Goal: Obtain resource: Download file/media

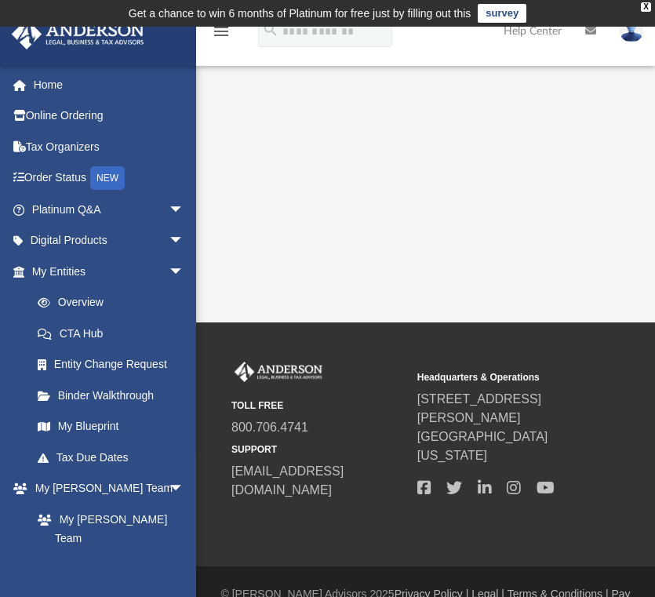
click at [452, 200] on div "App leewin4201@gmail.com Sign Out leewin4201@gmail.com Home Online Ordering Tax…" at bounding box center [327, 175] width 655 height 296
click at [109, 265] on link "My Entities arrow_drop_down" at bounding box center [109, 271] width 197 height 31
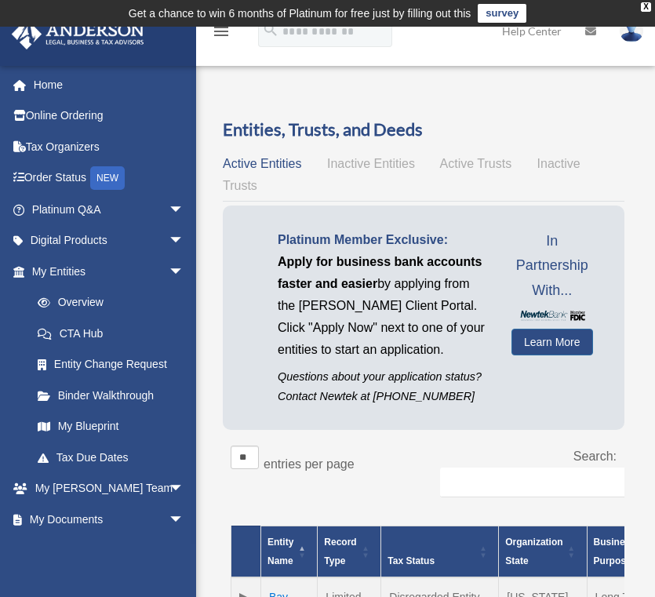
click at [453, 462] on div "Search:" at bounding box center [525, 478] width 181 height 67
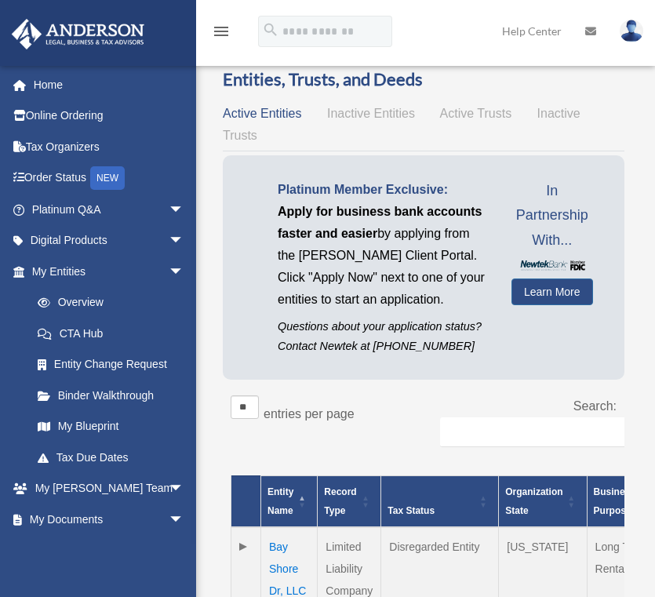
scroll to position [235, 0]
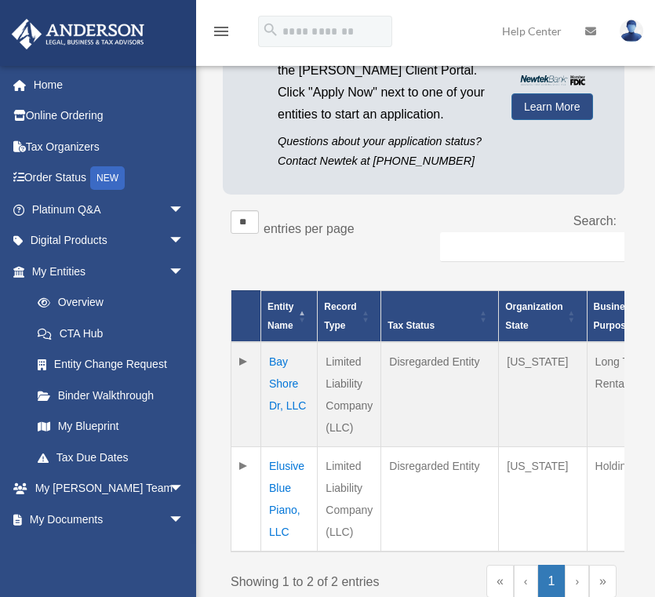
click at [298, 407] on td "Bay Shore Dr, LLC" at bounding box center [289, 394] width 56 height 105
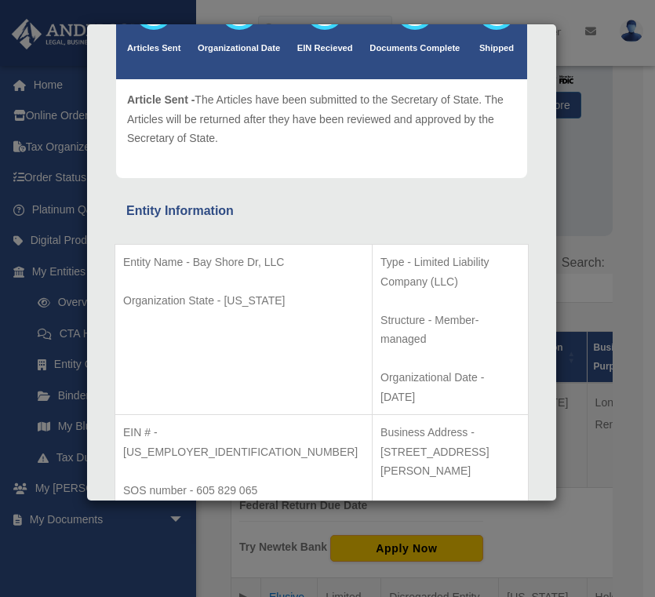
scroll to position [157, 0]
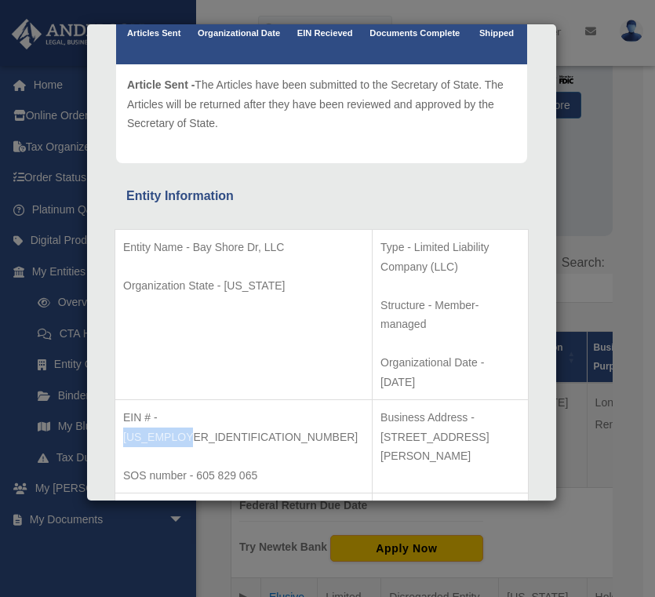
drag, startPoint x: 238, startPoint y: 358, endPoint x: 161, endPoint y: 359, distance: 77.6
click at [161, 408] on p "EIN # - 39-2087453" at bounding box center [243, 427] width 241 height 38
copy p "39-2087453"
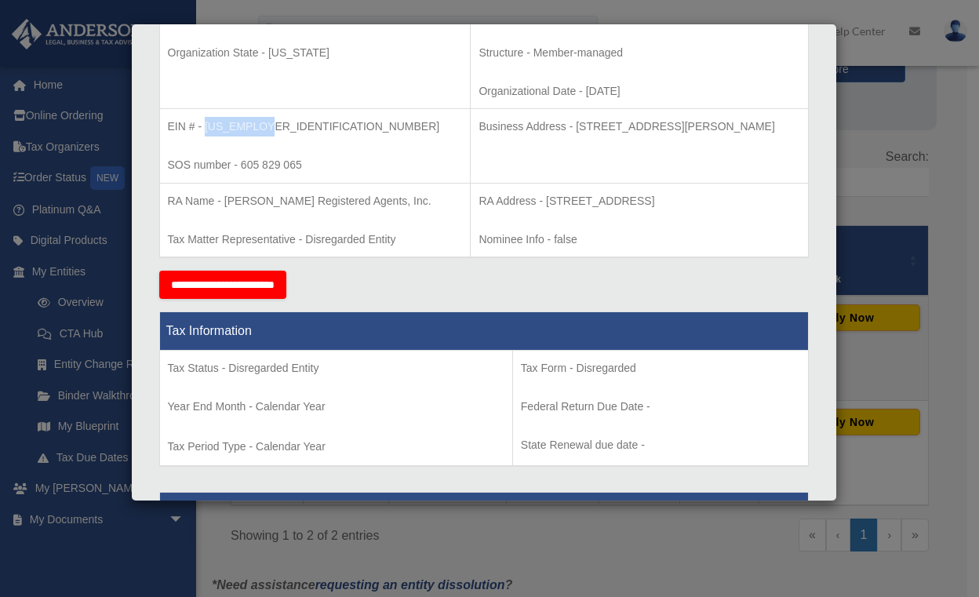
scroll to position [392, 0]
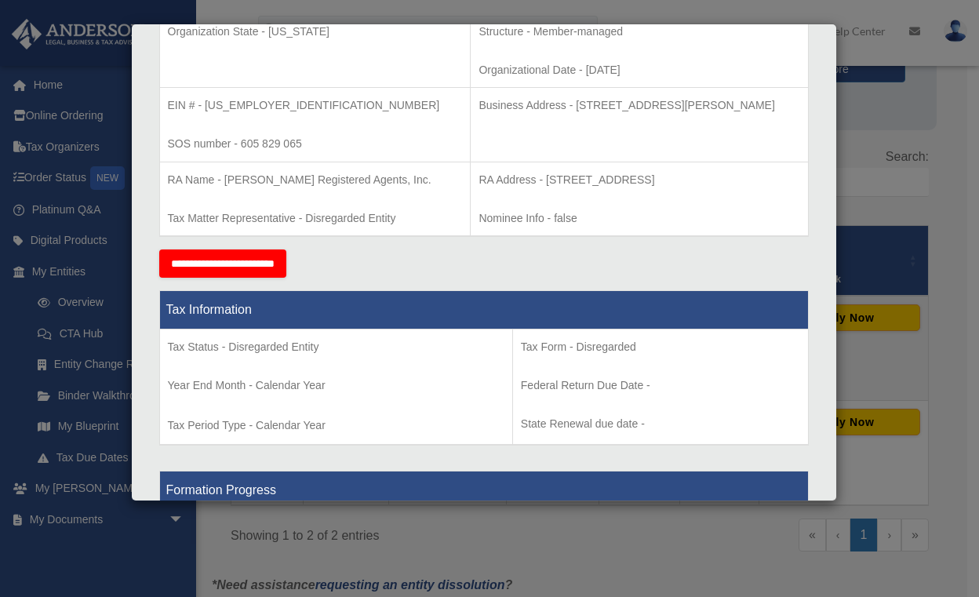
click at [411, 563] on div "Details × Articles Sent Organizational Date" at bounding box center [489, 298] width 979 height 597
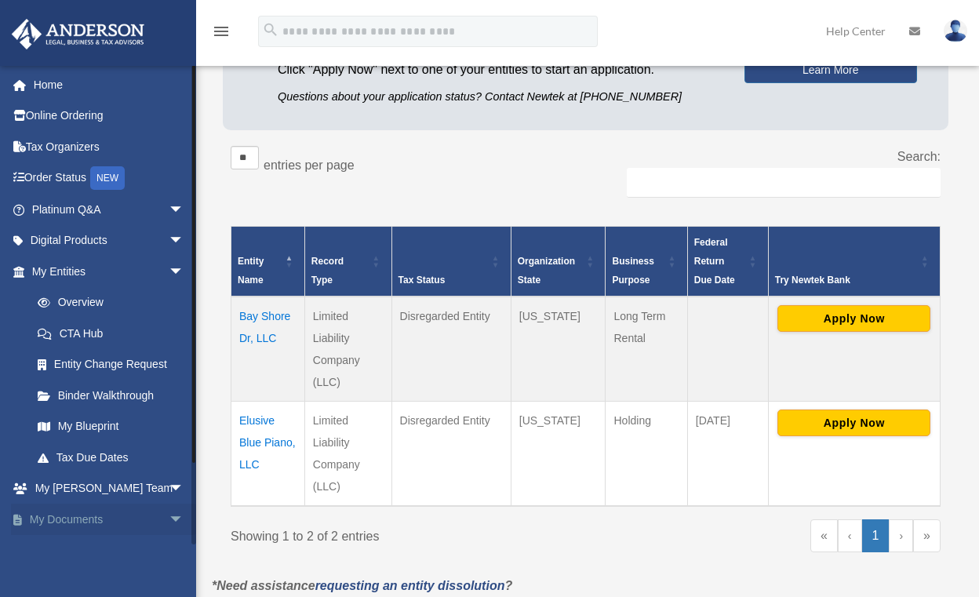
click at [111, 514] on link "My Documents arrow_drop_down" at bounding box center [109, 518] width 197 height 31
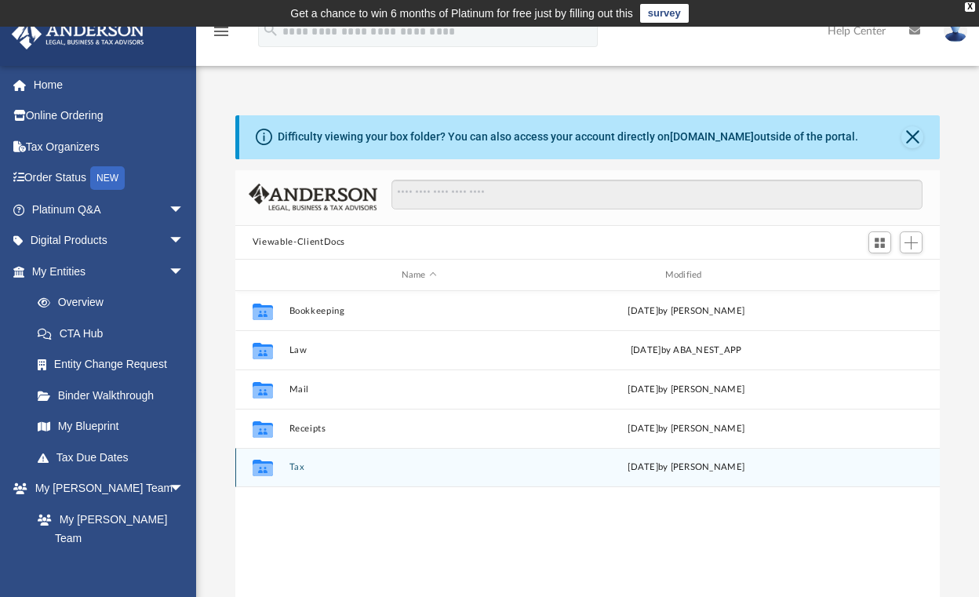
scroll to position [13, 13]
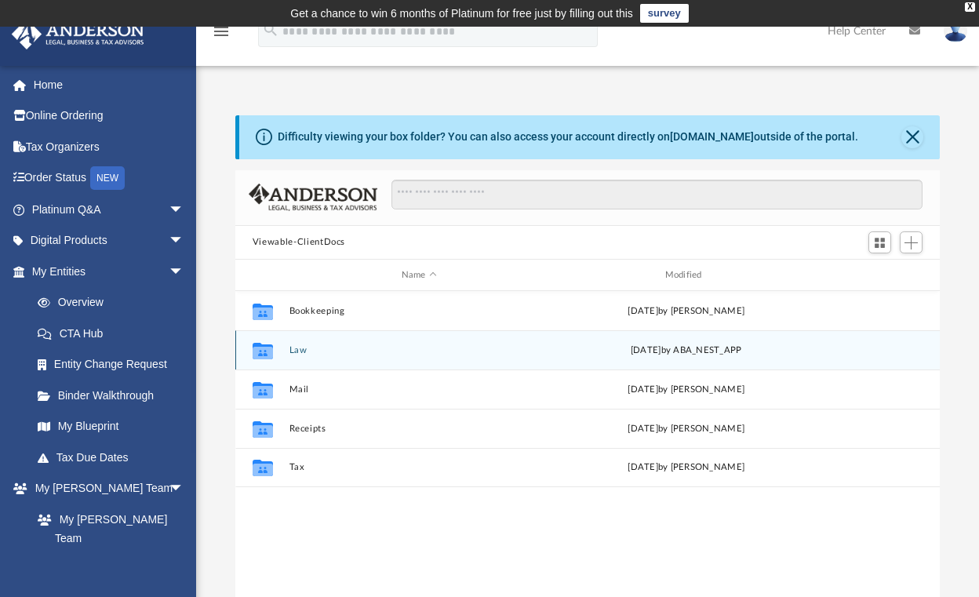
click at [310, 346] on button "Law" at bounding box center [419, 350] width 260 height 10
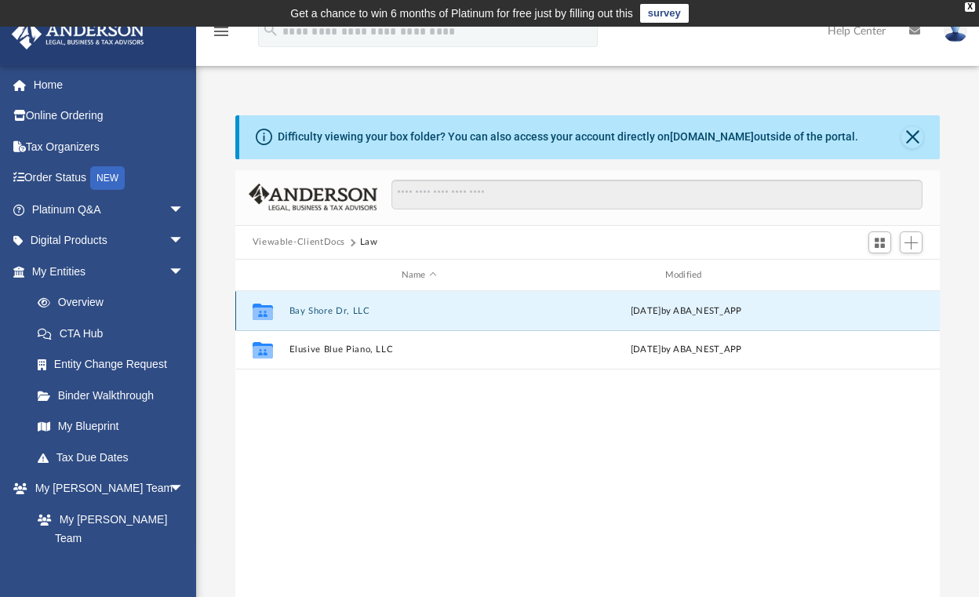
click at [357, 312] on button "Bay Shore Dr, LLC" at bounding box center [419, 311] width 260 height 10
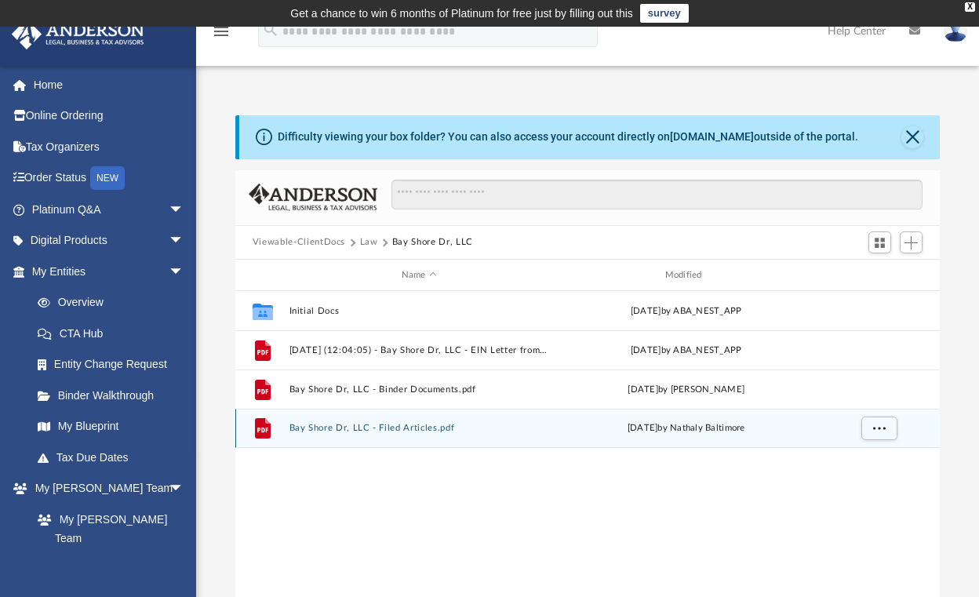
click at [370, 428] on button "Bay Shore Dr, LLC - Filed Articles.pdf" at bounding box center [419, 428] width 260 height 10
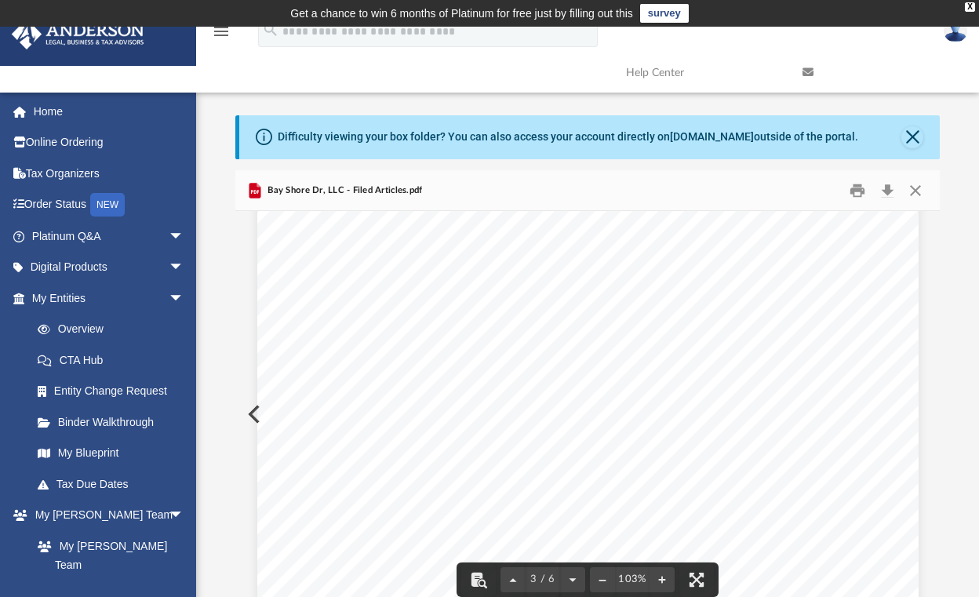
scroll to position [2902, 0]
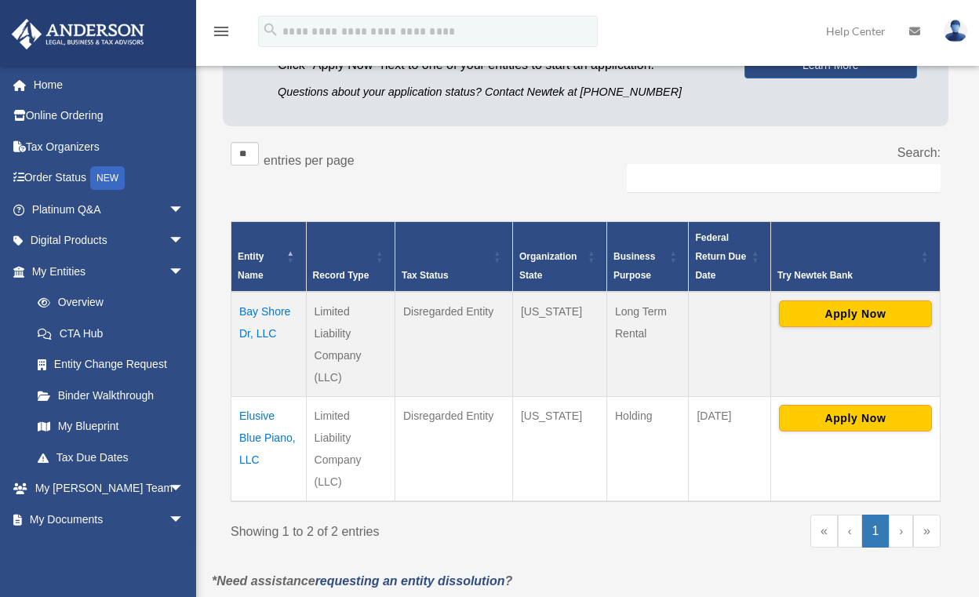
scroll to position [204, 0]
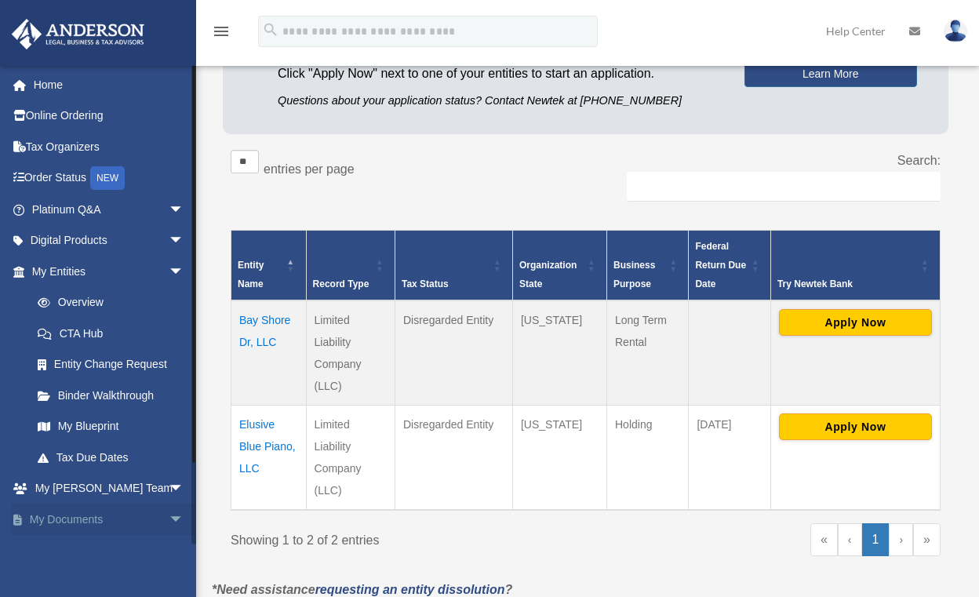
click at [82, 527] on link "My Documents arrow_drop_down" at bounding box center [109, 518] width 197 height 31
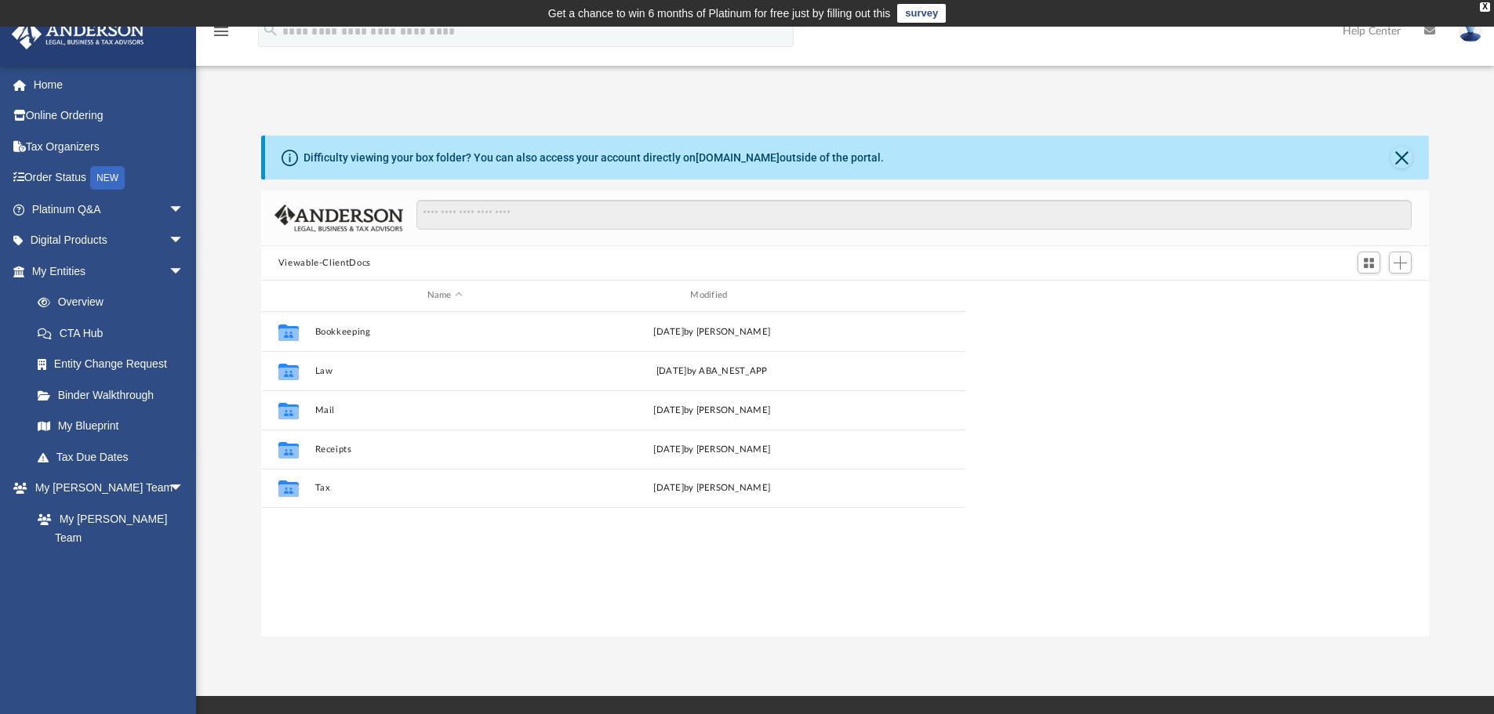
scroll to position [345, 1156]
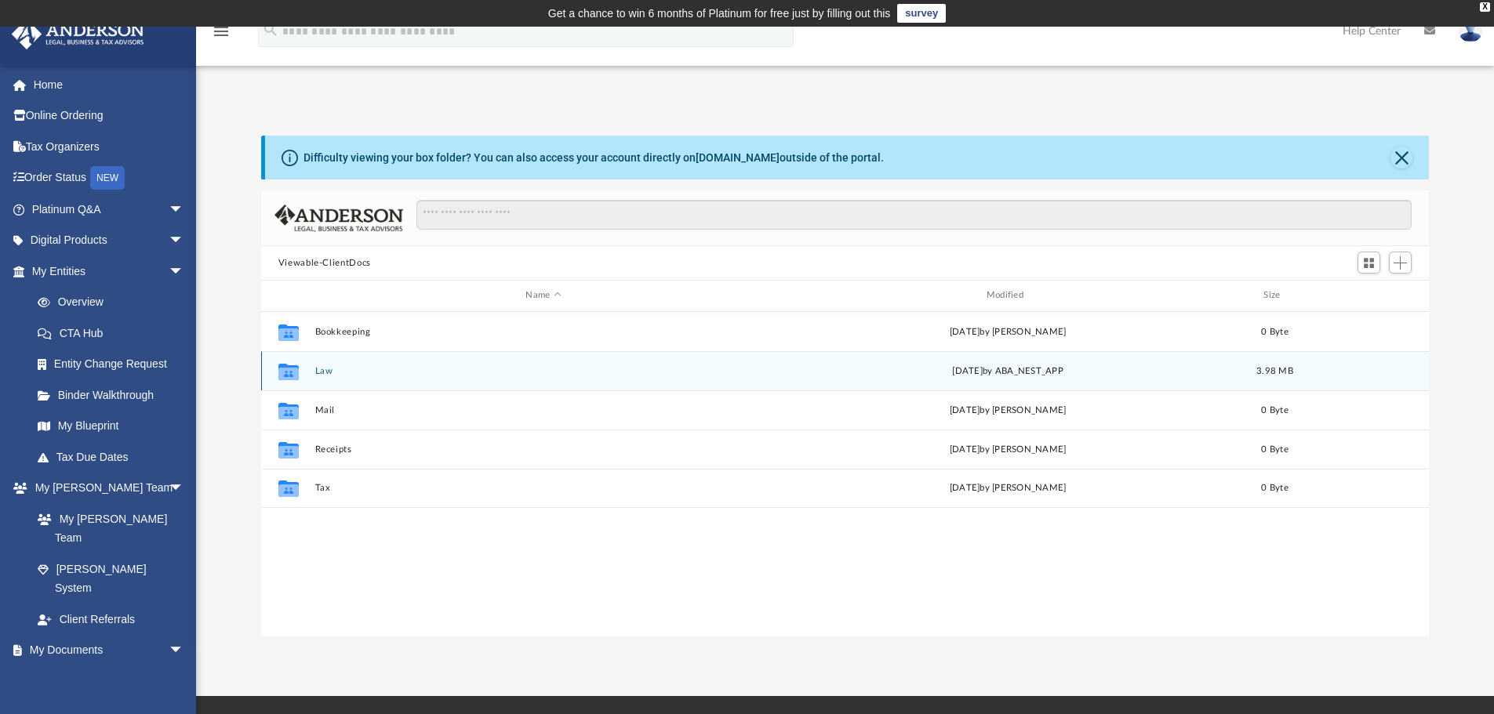
click at [303, 368] on div "Collaborated Folder" at bounding box center [288, 370] width 39 height 25
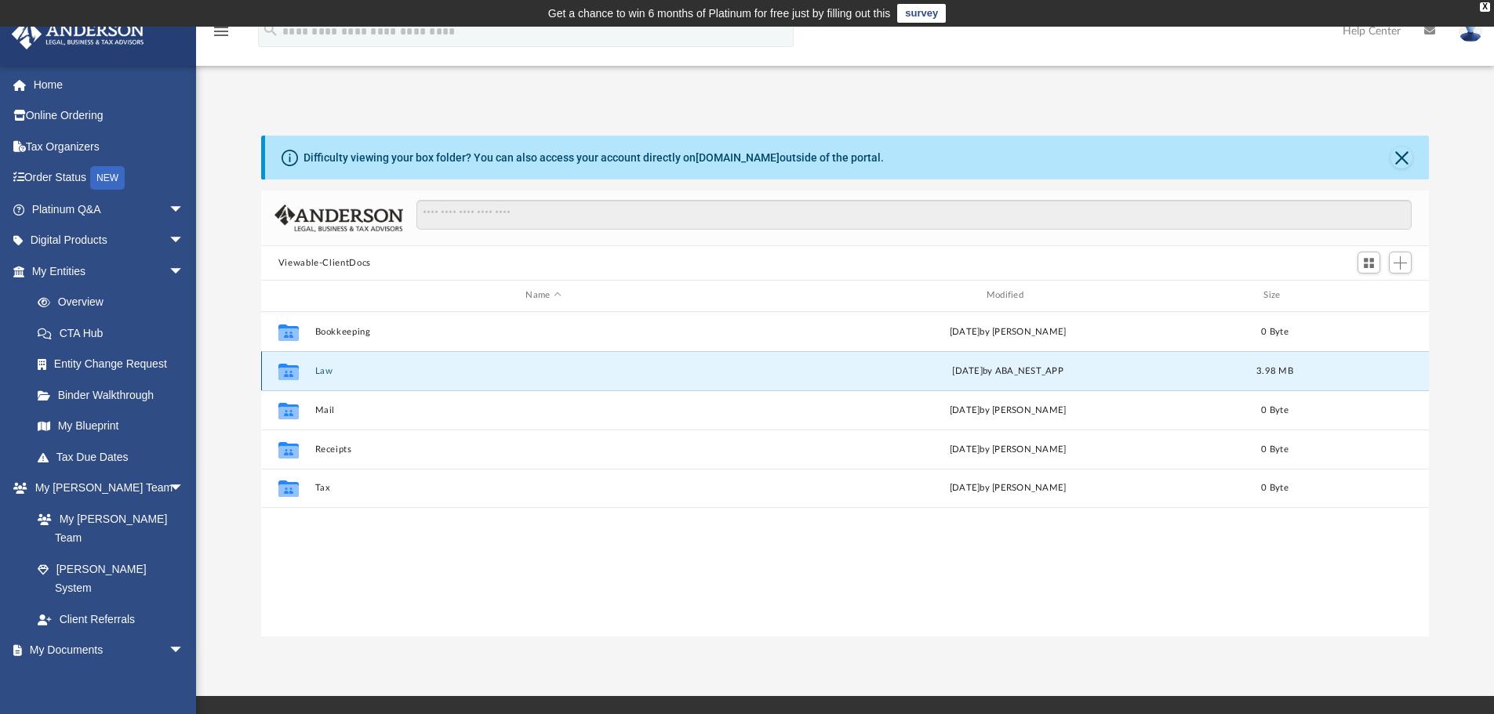
click at [316, 367] on button "Law" at bounding box center [542, 371] width 457 height 10
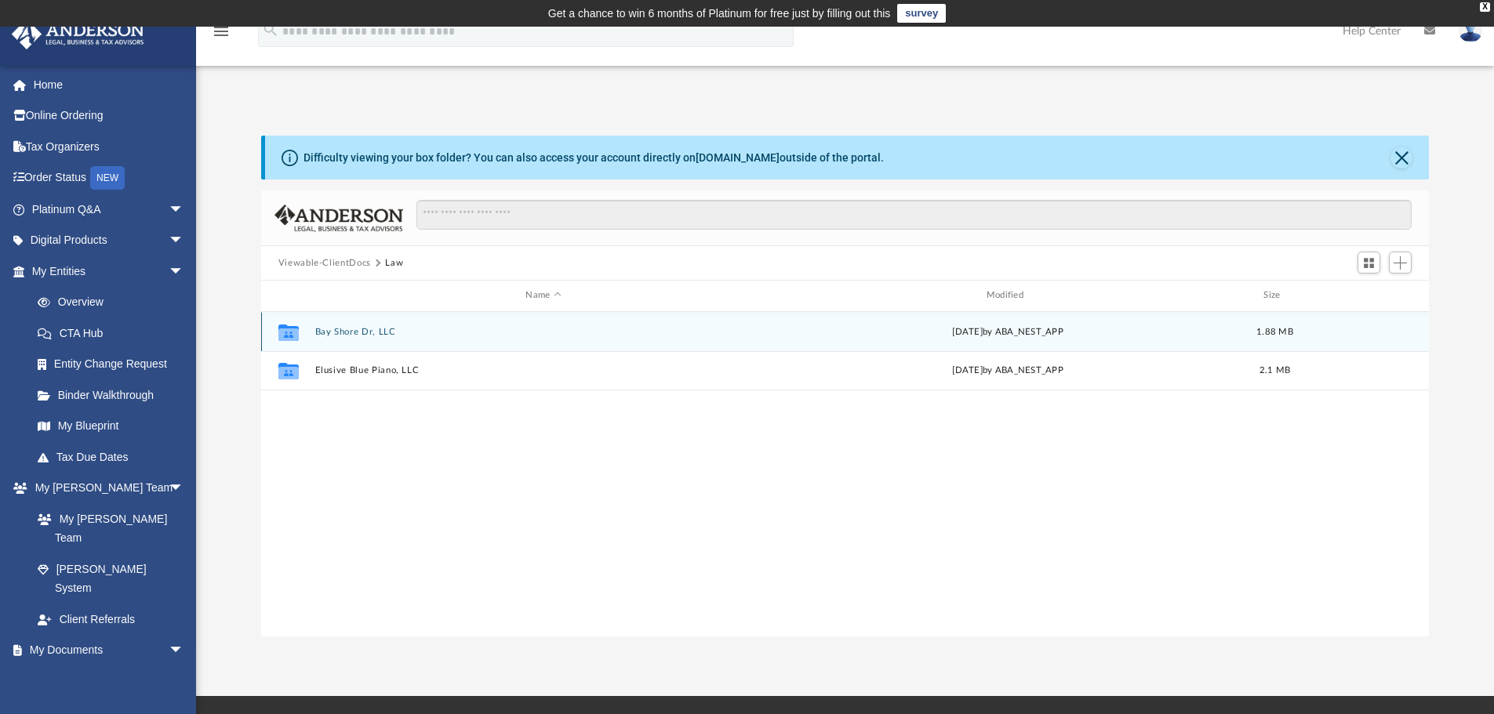
click at [363, 332] on button "Bay Shore Dr, LLC" at bounding box center [542, 332] width 457 height 10
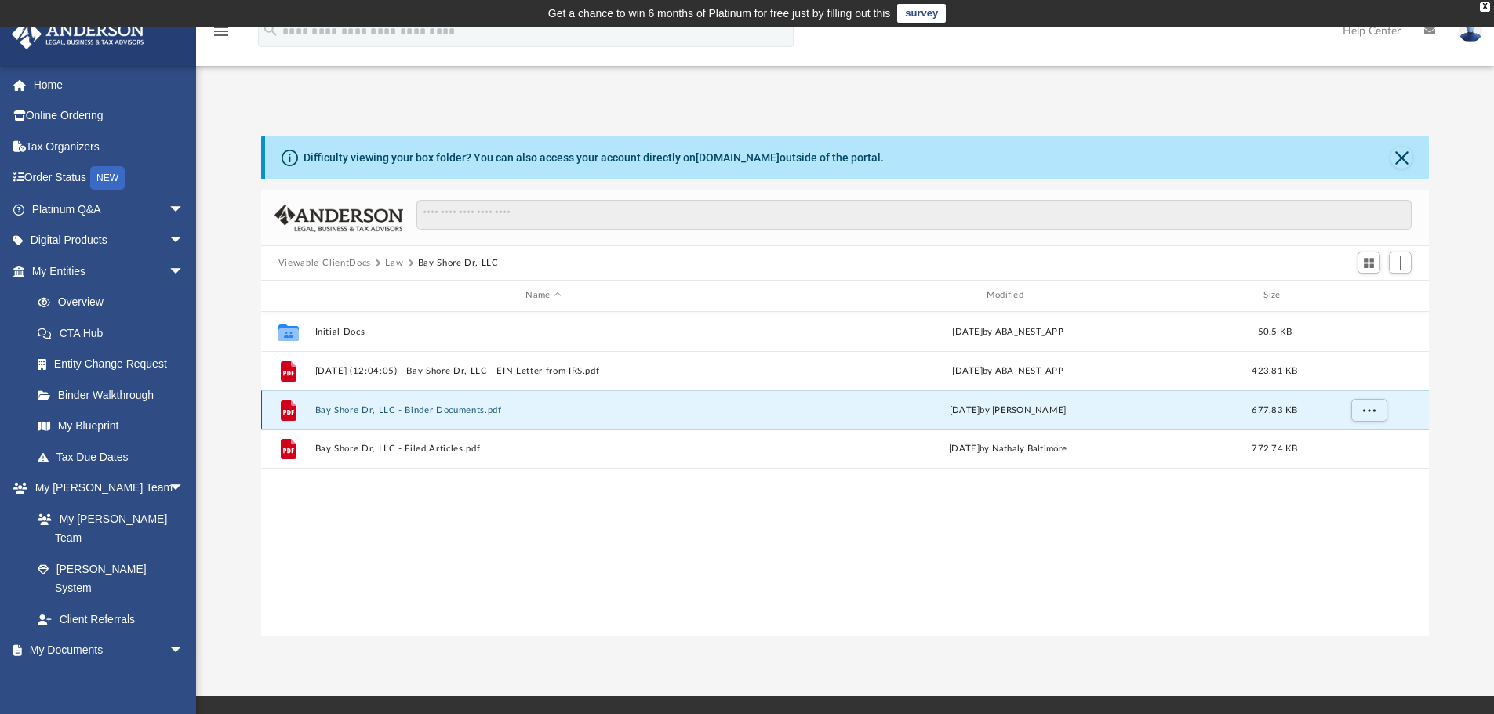
click at [459, 409] on button "Bay Shore Dr, LLC - Binder Documents.pdf" at bounding box center [542, 410] width 457 height 10
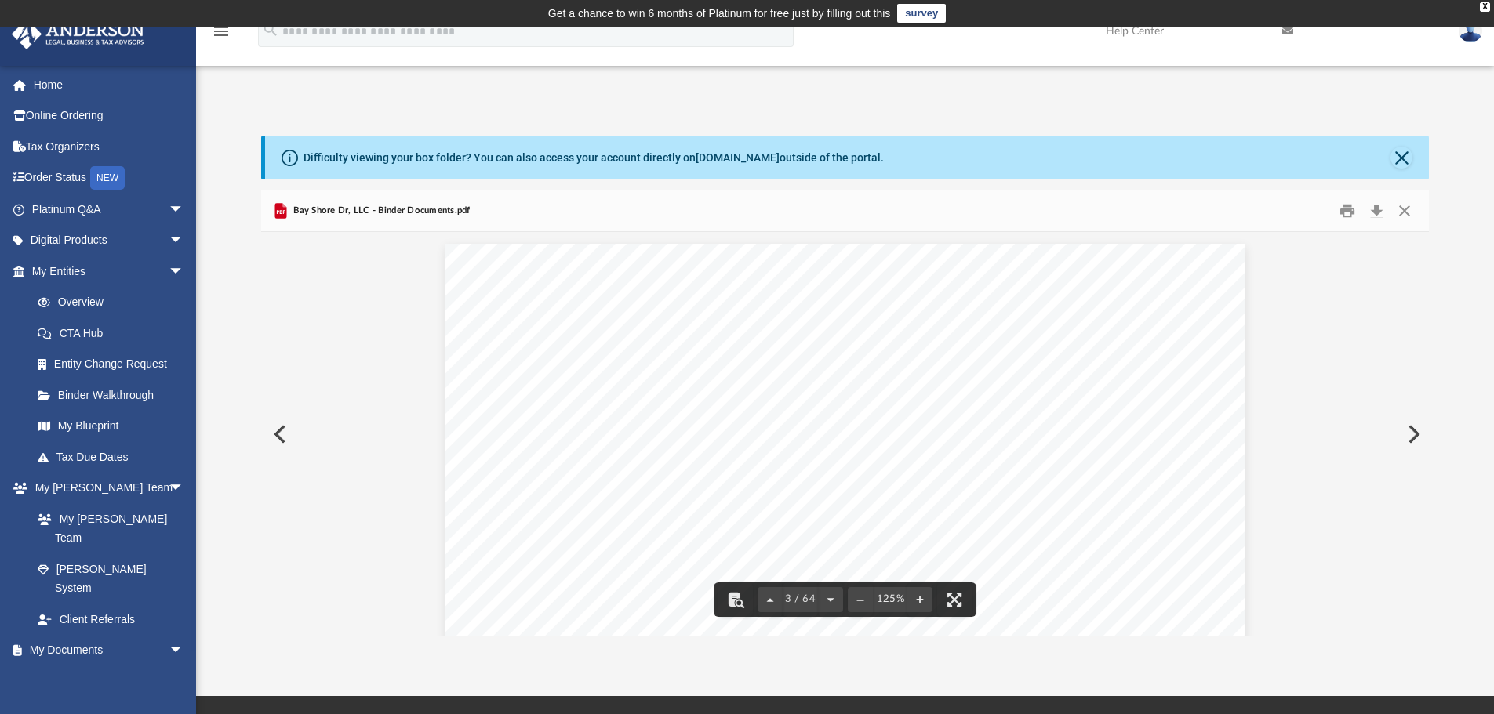
scroll to position [2588, 0]
click at [523, 125] on div "Difficulty viewing your box folder? You can also access your account directly o…" at bounding box center [845, 370] width 1298 height 534
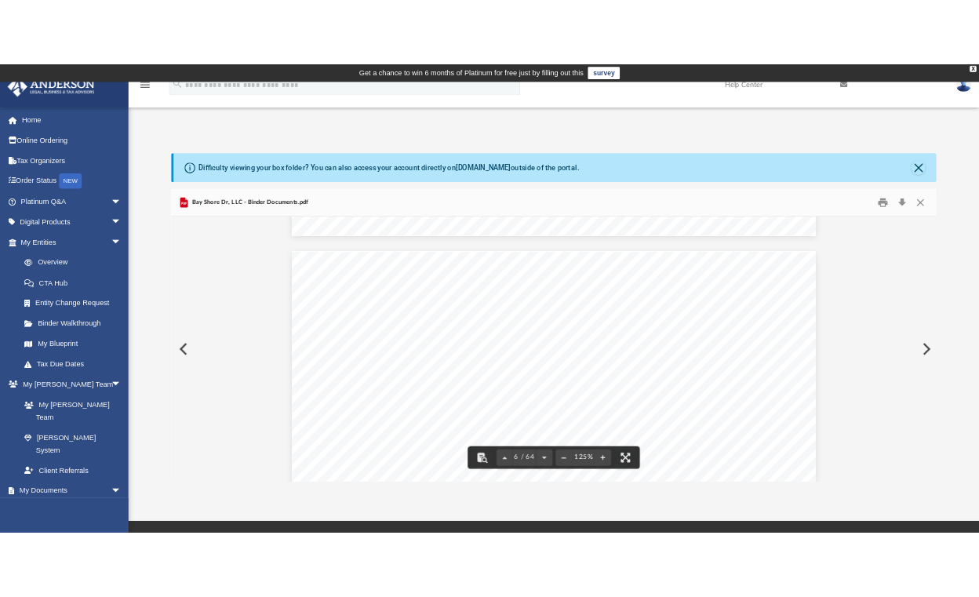
scroll to position [5411, 0]
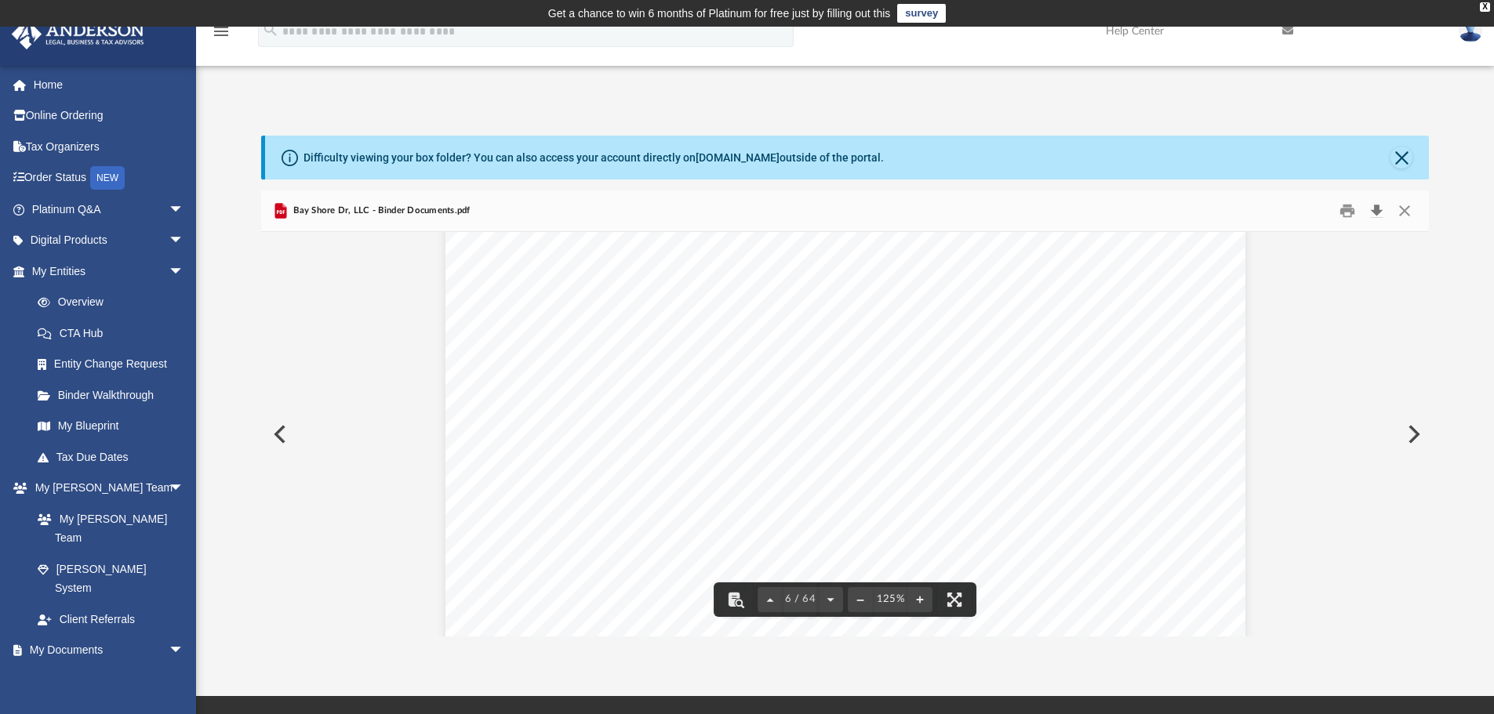
click at [978, 212] on button "Download" at bounding box center [1376, 211] width 28 height 24
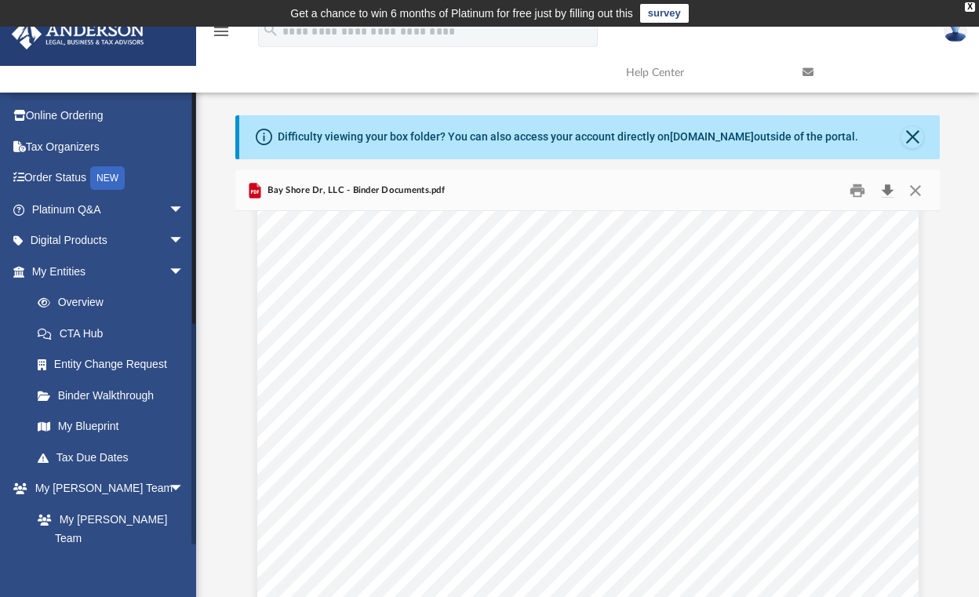
scroll to position [4395, 0]
